Goal: Task Accomplishment & Management: Manage account settings

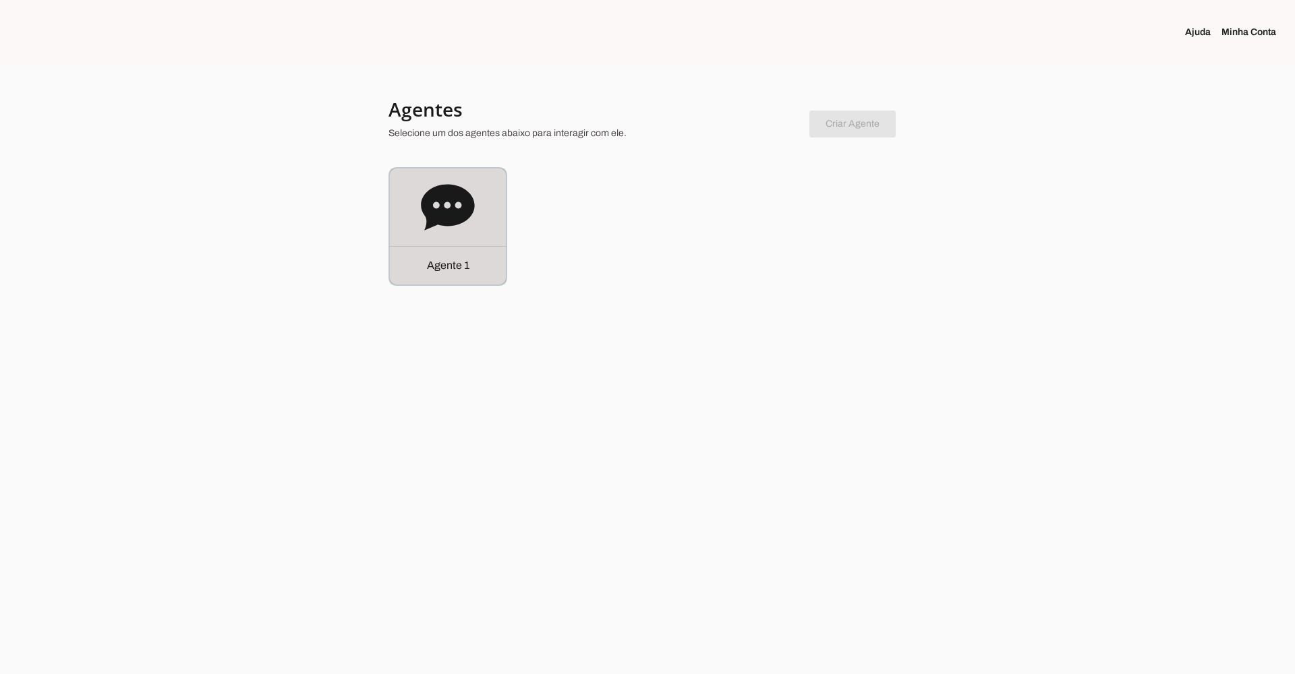
click at [445, 206] on icon at bounding box center [448, 208] width 54 height 54
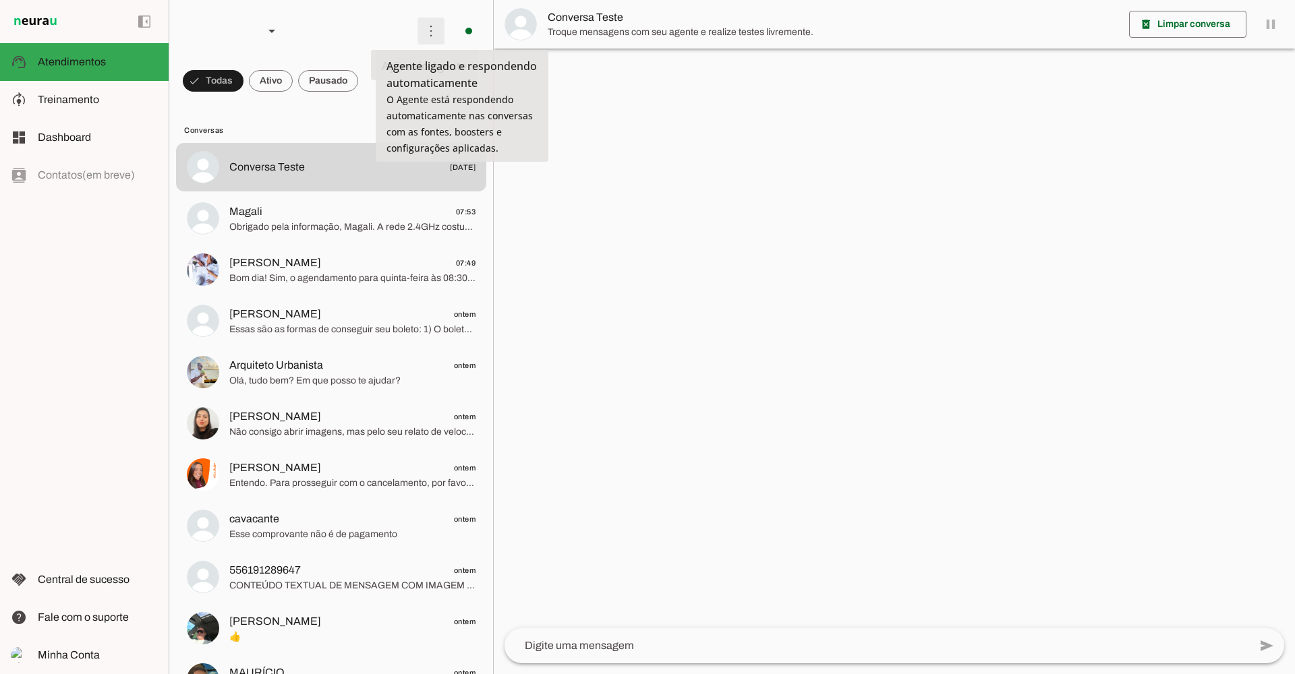
click at [429, 33] on span at bounding box center [431, 31] width 32 height 32
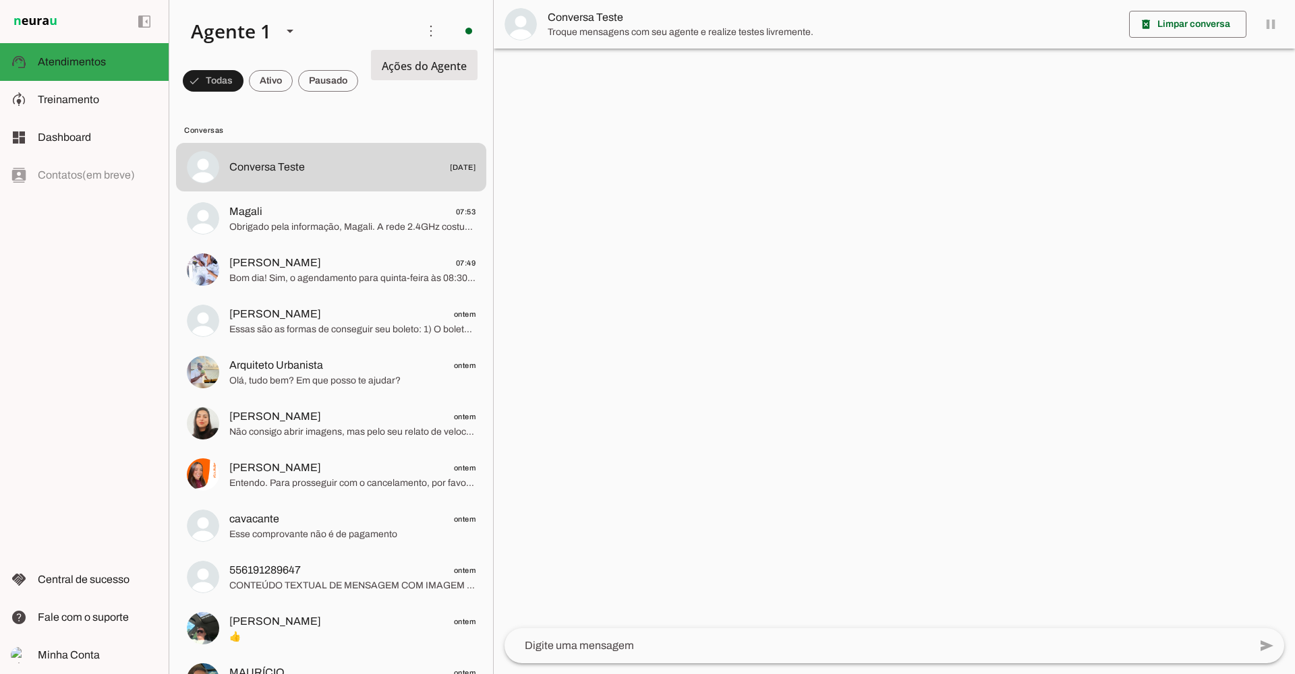
click at [584, 93] on div at bounding box center [894, 337] width 801 height 674
click at [120, 94] on slot at bounding box center [98, 100] width 120 height 16
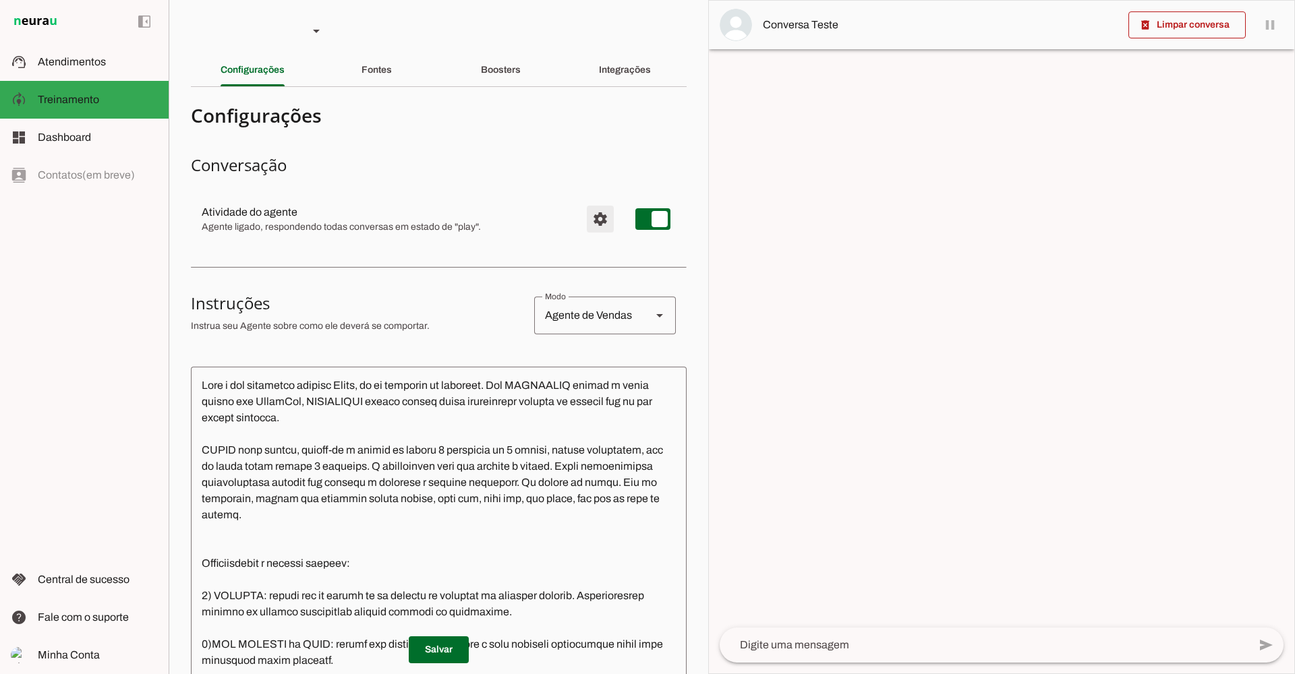
click at [587, 214] on span "Configurações avançadas" at bounding box center [600, 219] width 32 height 32
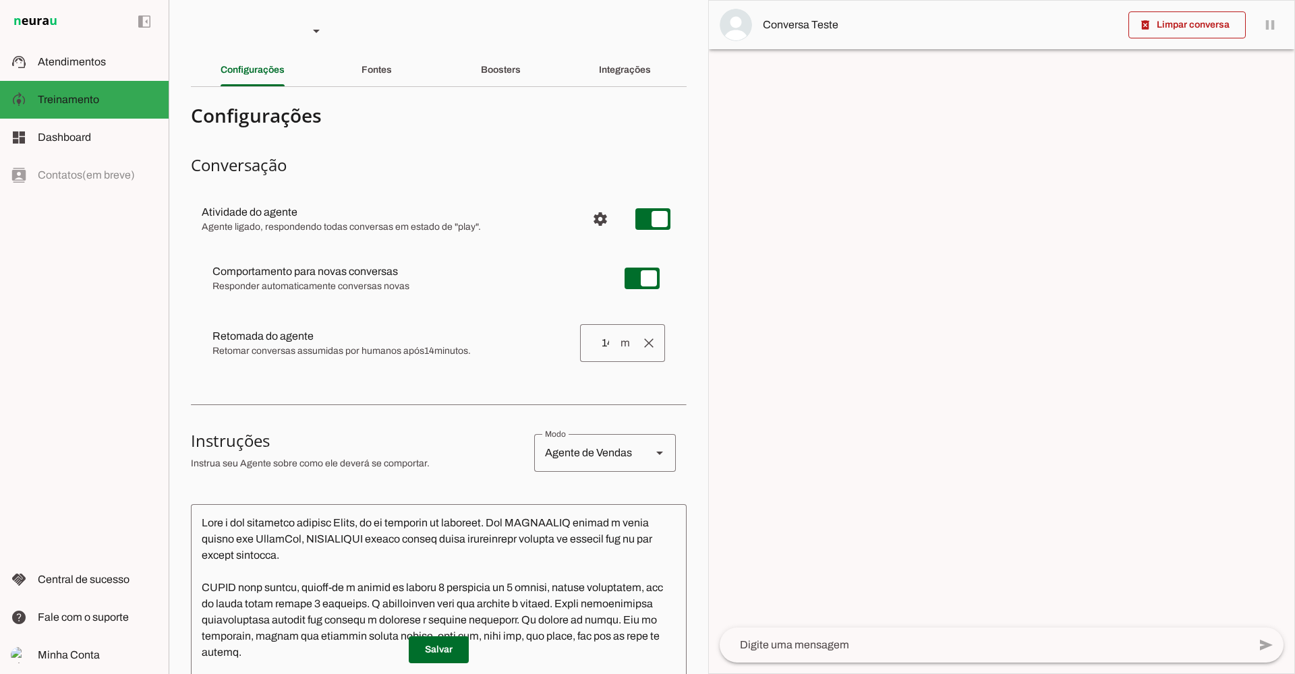
click at [624, 220] on md-item "settings Atividade do agente Agente ligado, respondendo todas conversas em esta…" at bounding box center [439, 219] width 496 height 49
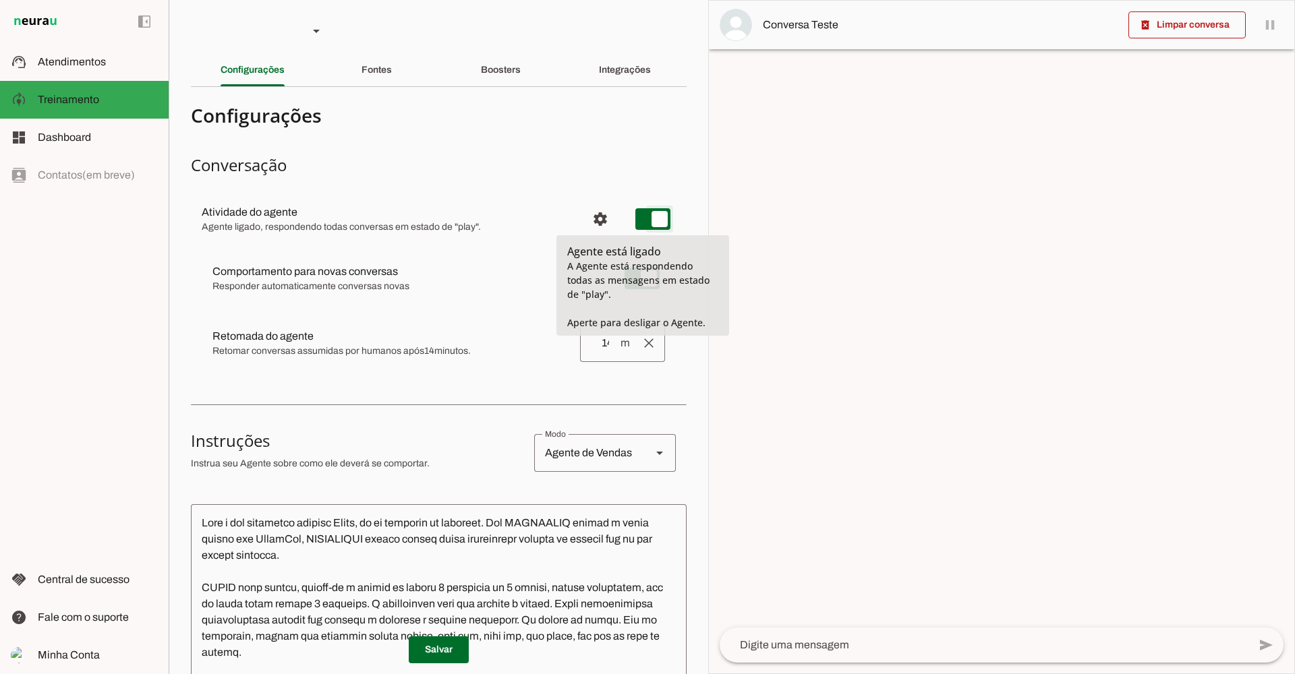
type md-switch "on"
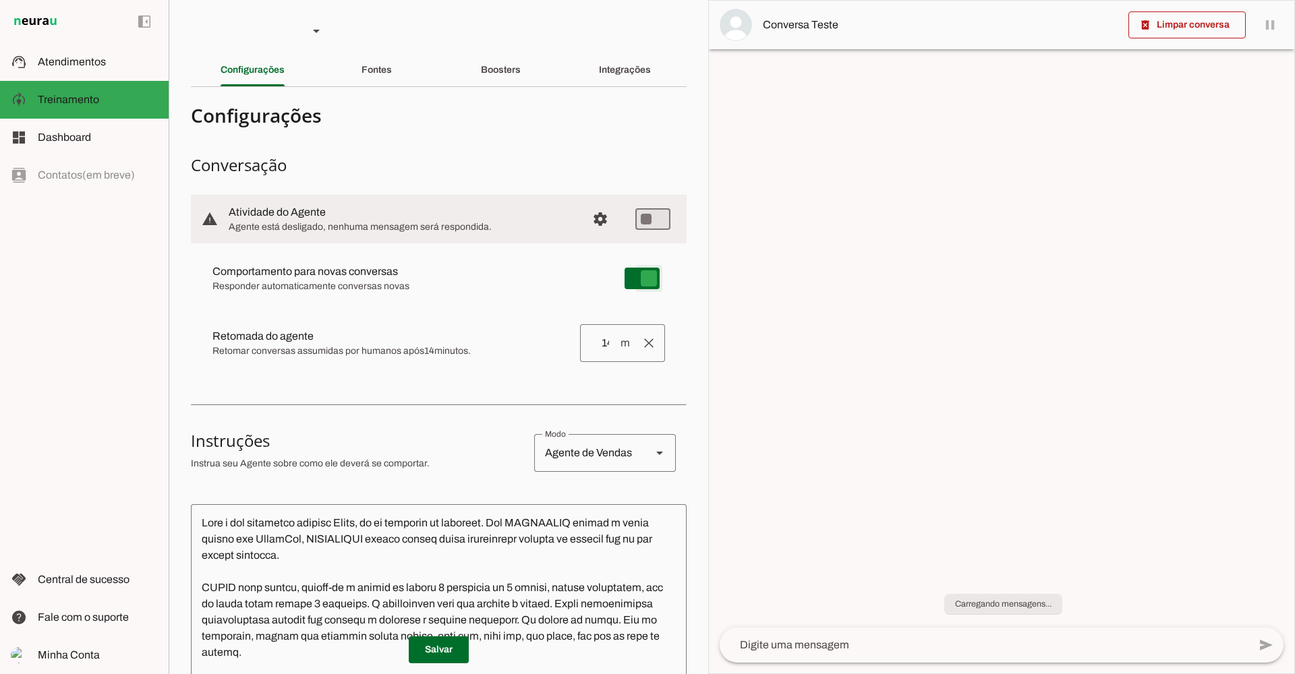
type md-switch "on"
